Goal: Transaction & Acquisition: Obtain resource

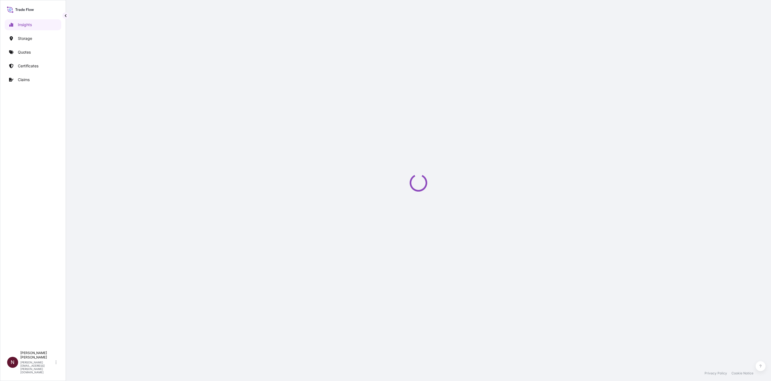
select select "2025"
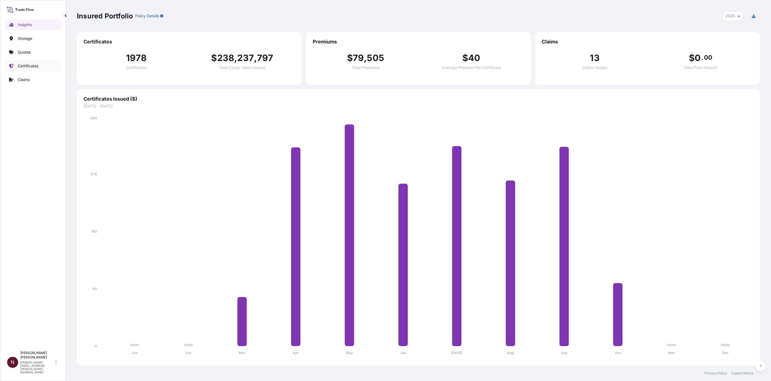
click at [33, 63] on p "Certificates" at bounding box center [28, 65] width 21 height 5
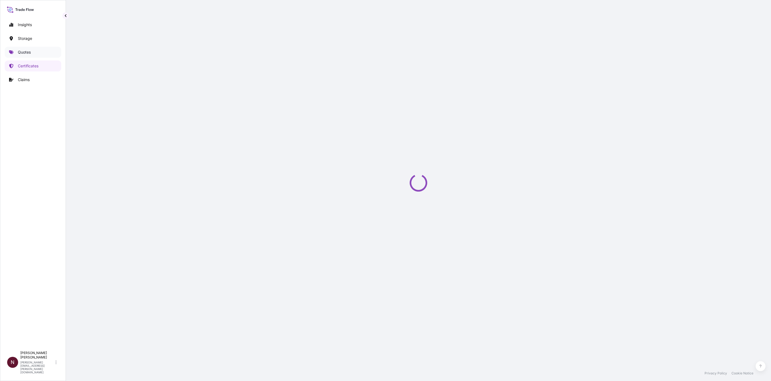
click at [28, 54] on p "Quotes" at bounding box center [24, 51] width 13 height 5
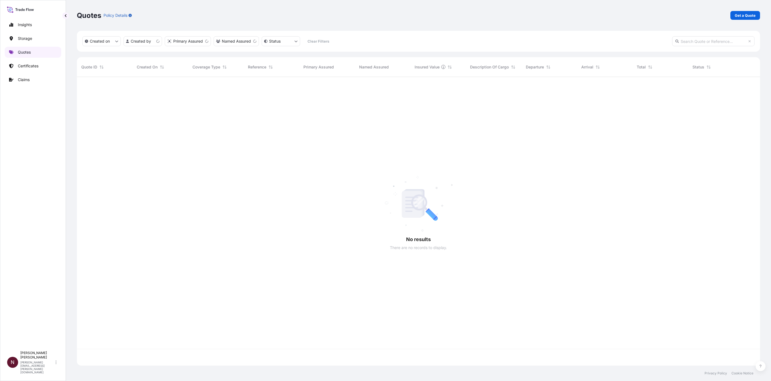
scroll to position [285, 677]
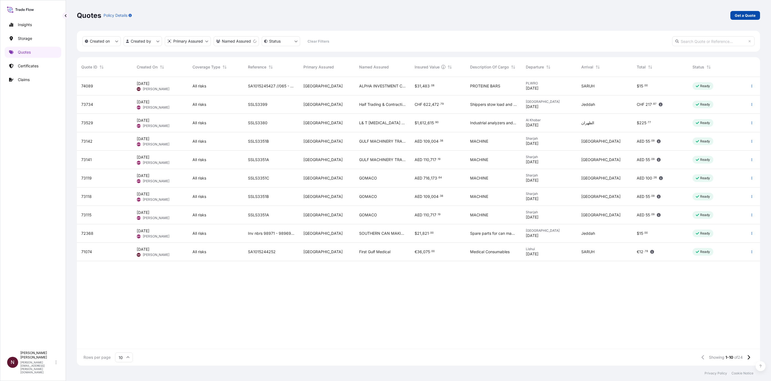
click at [749, 15] on p "Get a Quote" at bounding box center [745, 15] width 21 height 5
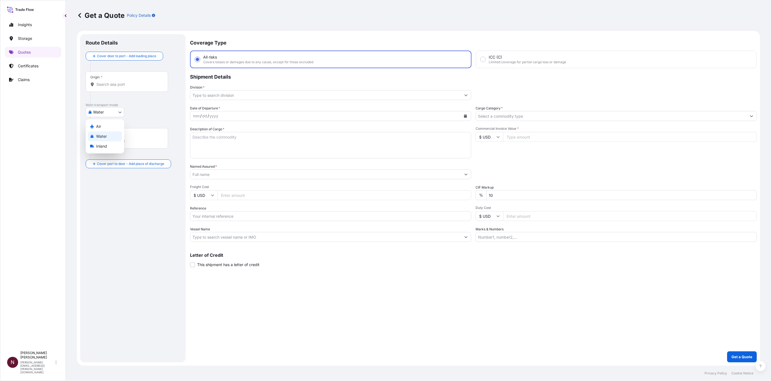
click at [103, 115] on body "Insights Storage Quotes Certificates Claims N [PERSON_NAME] [PERSON_NAME][EMAIL…" at bounding box center [385, 190] width 771 height 381
click at [95, 127] on div "Air" at bounding box center [105, 126] width 34 height 10
select select "Air"
click at [102, 88] on input "Origin *" at bounding box center [128, 86] width 65 height 5
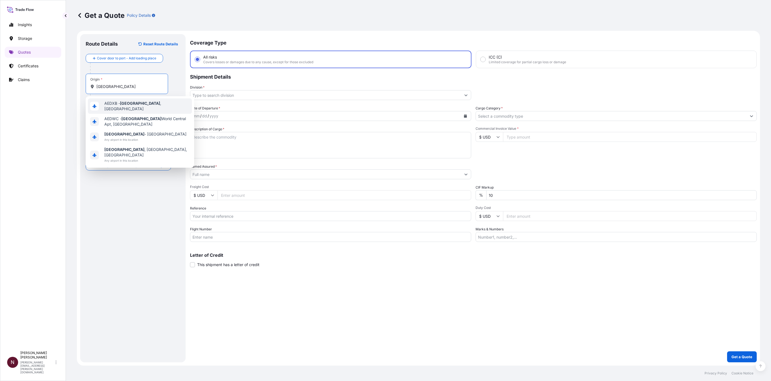
click at [112, 107] on span "AEDXB - [GEOGRAPHIC_DATA] , [GEOGRAPHIC_DATA]" at bounding box center [146, 105] width 85 height 11
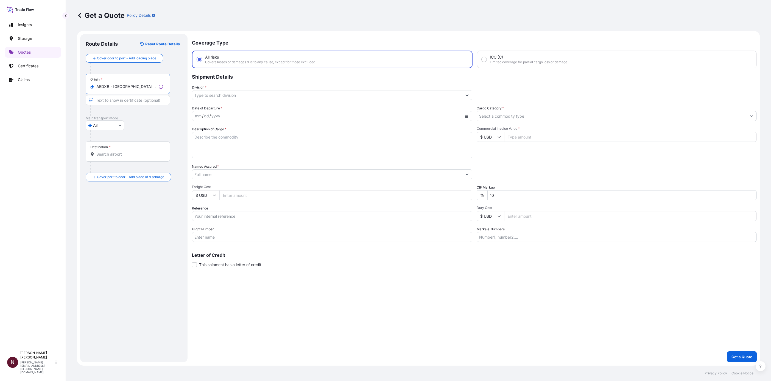
type input "AEDXB - [GEOGRAPHIC_DATA], [GEOGRAPHIC_DATA]"
click at [103, 155] on input "Destination *" at bounding box center [129, 153] width 67 height 5
type input "S"
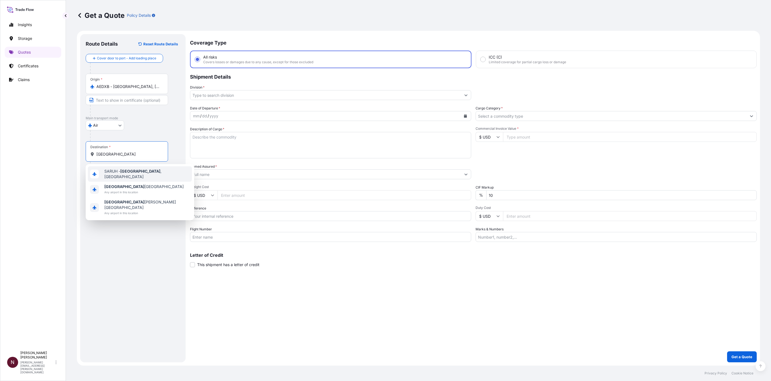
click at [129, 170] on span "SARUH - [GEOGRAPHIC_DATA] , [GEOGRAPHIC_DATA]" at bounding box center [146, 173] width 85 height 11
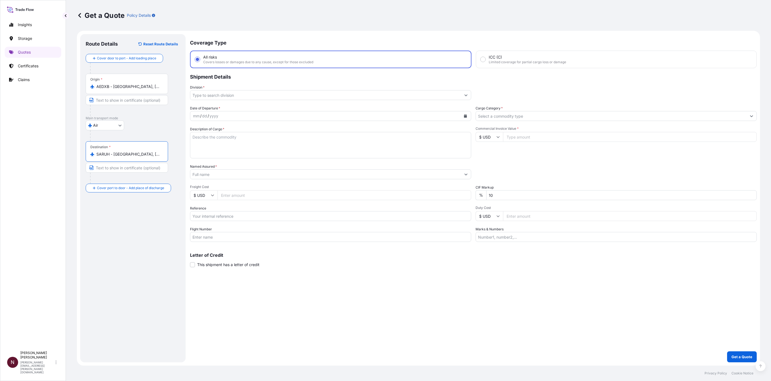
type input "SARUH - [GEOGRAPHIC_DATA], [GEOGRAPHIC_DATA]"
click at [202, 95] on input "Division *" at bounding box center [325, 95] width 271 height 10
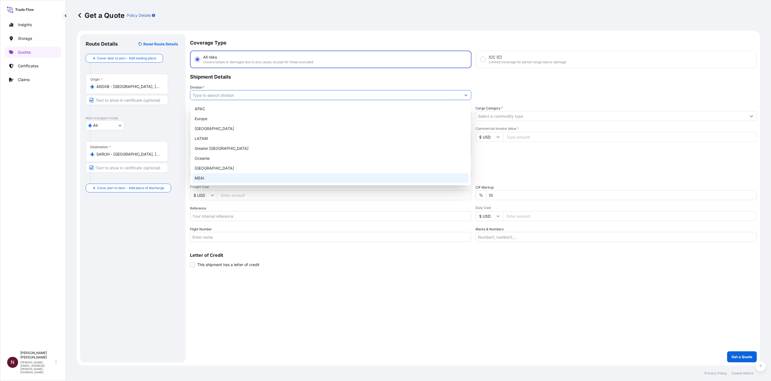
click at [205, 176] on div "MEAI" at bounding box center [330, 178] width 276 height 10
type input "MEAI"
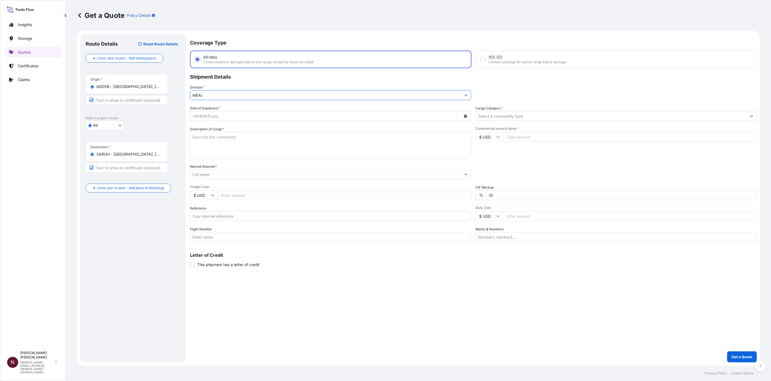
click at [488, 113] on input "Cargo Category *" at bounding box center [611, 116] width 271 height 10
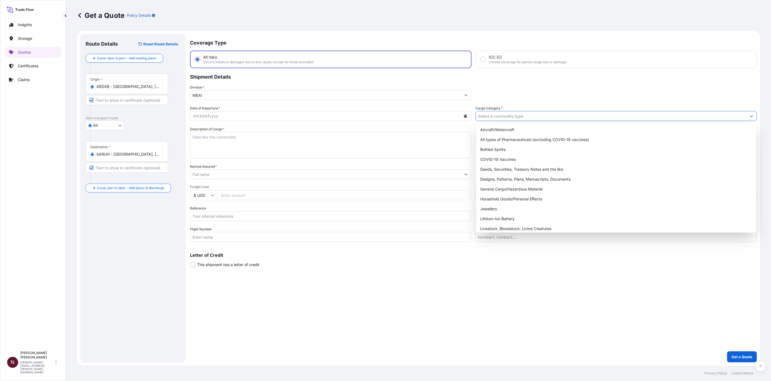
type input "b"
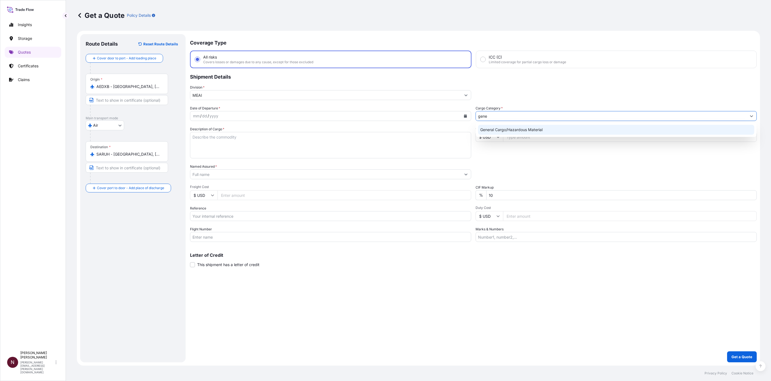
click at [496, 132] on div "General Cargo/Hazardous Material" at bounding box center [616, 130] width 276 height 10
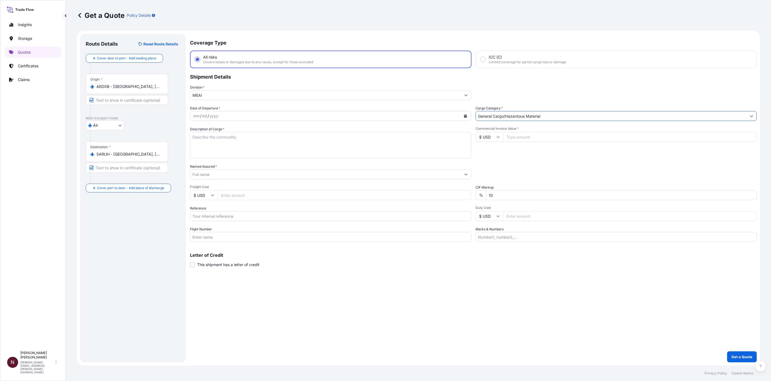
type input "General Cargo/Hazardous Material"
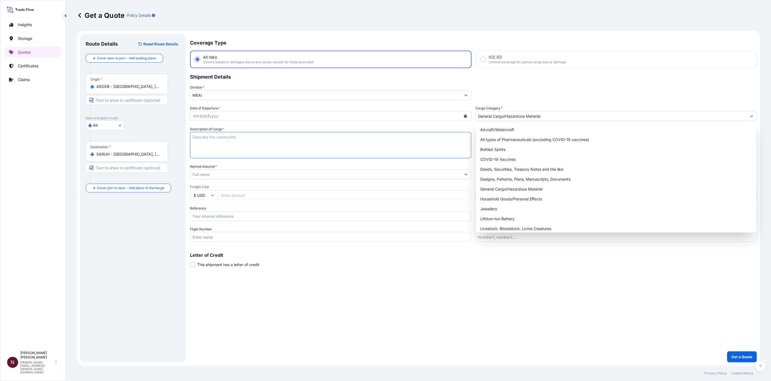
click at [209, 139] on textarea "Description of Cargo *" at bounding box center [330, 145] width 281 height 26
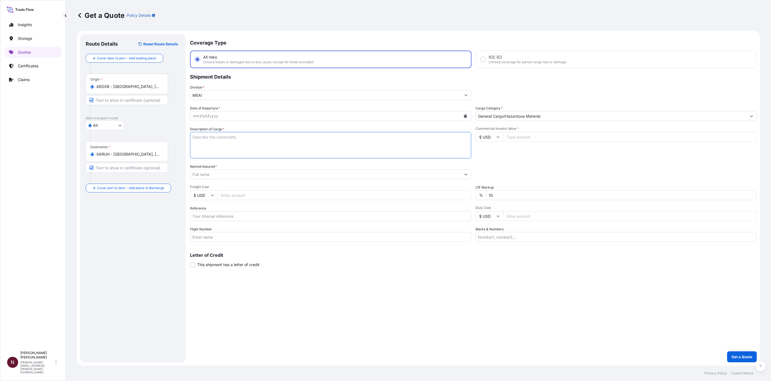
paste textarea "PHOTOGRAPH ACCESSORIES"
type textarea "PHOTOGRAPH ACCESSORIES"
click at [207, 116] on div "dd" at bounding box center [205, 116] width 6 height 7
click at [466, 117] on icon "Calendar" at bounding box center [465, 115] width 3 height 3
click at [253, 161] on div "10" at bounding box center [252, 162] width 10 height 10
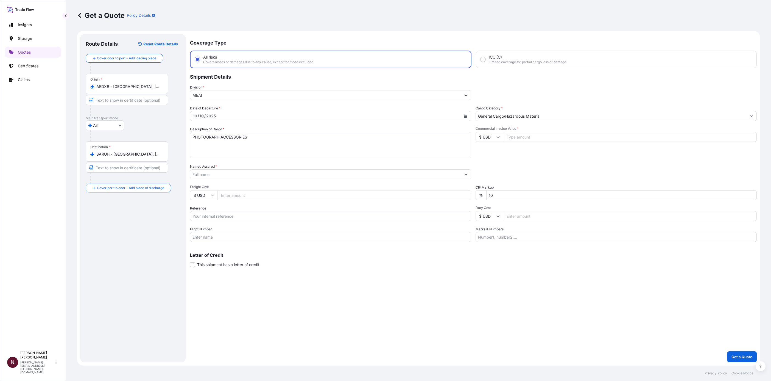
click at [487, 136] on input "$ USD" at bounding box center [489, 137] width 27 height 10
click at [485, 65] on div "د.إ AED" at bounding box center [489, 59] width 23 height 10
type input "د.إ AED"
click at [513, 138] on input "Commercial Invoice Value *" at bounding box center [630, 137] width 254 height 10
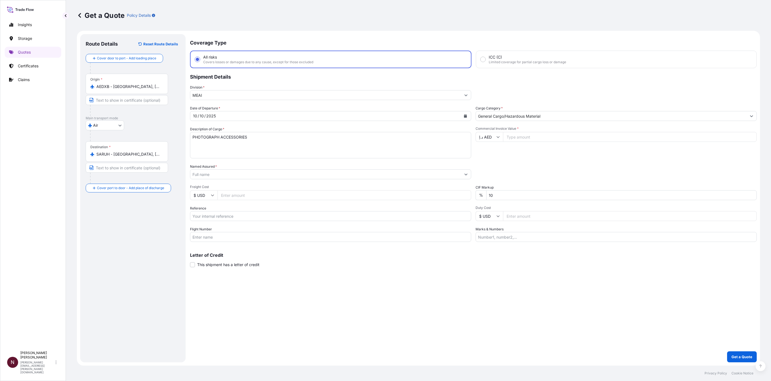
click at [521, 136] on input "Commercial Invoice Value *" at bounding box center [630, 137] width 254 height 10
type input "40368"
drag, startPoint x: 499, startPoint y: 191, endPoint x: 474, endPoint y: 195, distance: 26.0
click at [474, 195] on div "Date of Departure * [DATE] Cargo Category * General Cargo/Hazardous Material De…" at bounding box center [473, 173] width 567 height 136
type input "0"
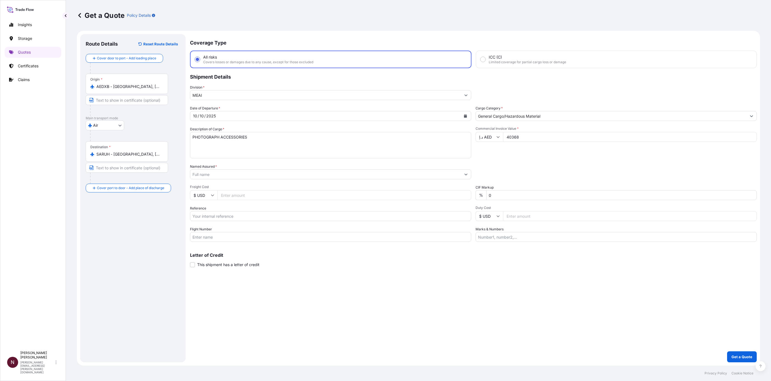
click at [219, 171] on input "Named Assured *" at bounding box center [325, 174] width 271 height 10
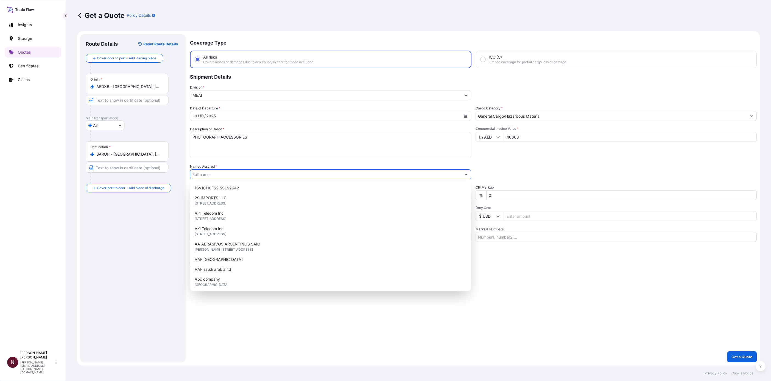
paste input "Pixishoot Photographs Production"
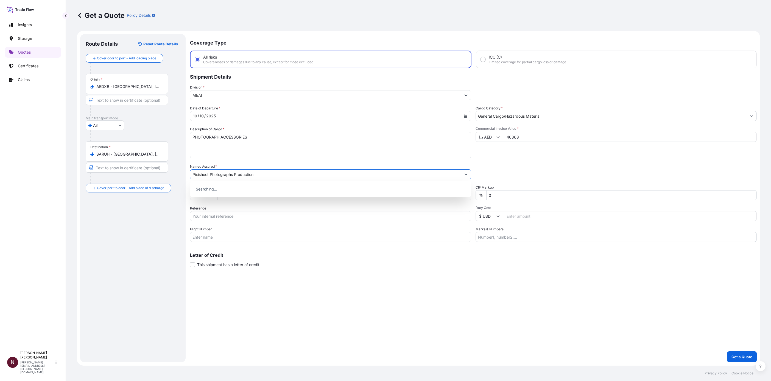
type input "Pixishoot Photographs Production"
click at [510, 151] on div "Commercial Invoice Value * د.إ AED 40368" at bounding box center [616, 142] width 281 height 32
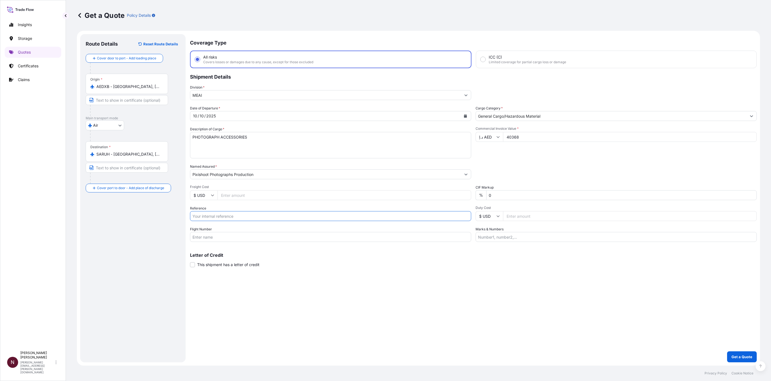
click at [228, 220] on input "Reference" at bounding box center [330, 216] width 281 height 10
paste input "SA1015245497"
type input "SA1015245497"
click at [260, 280] on div "Coverage Type All risks Covers losses or damages due to any cause, except for t…" at bounding box center [473, 198] width 567 height 328
click at [733, 354] on button "Get a Quote" at bounding box center [742, 356] width 30 height 11
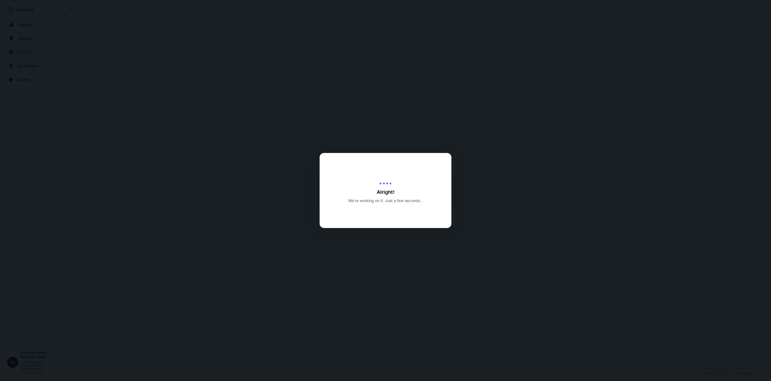
select select "Air"
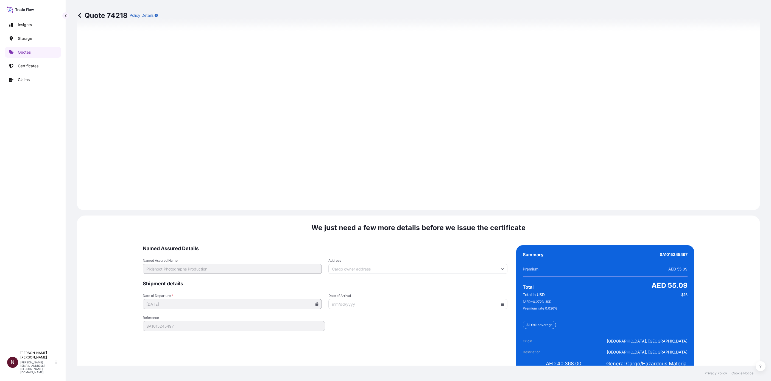
scroll to position [683, 0]
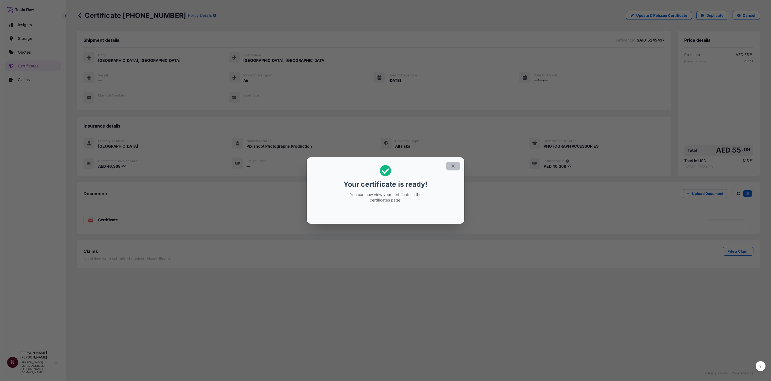
click at [449, 166] on button "button" at bounding box center [453, 165] width 14 height 9
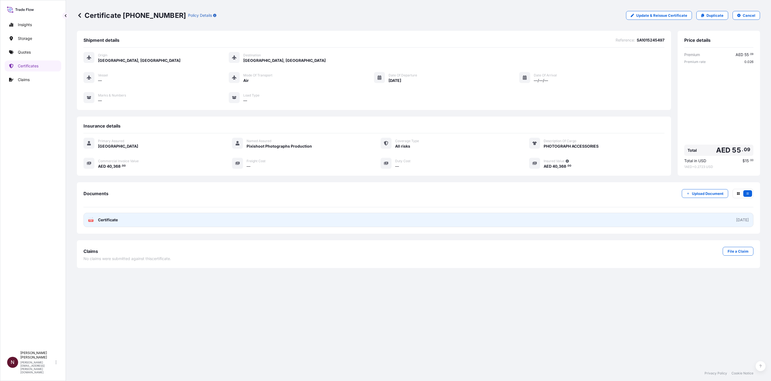
click at [110, 218] on span "Certificate" at bounding box center [108, 219] width 20 height 5
